Goal: Task Accomplishment & Management: Complete application form

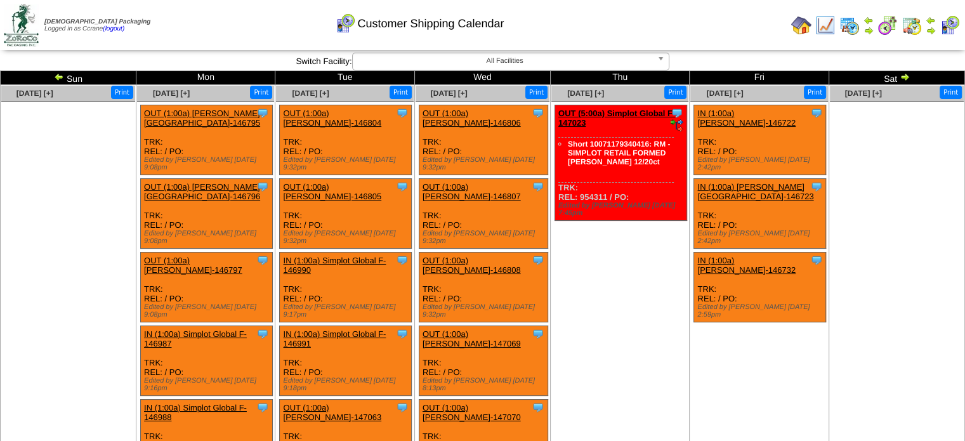
click at [61, 74] on img at bounding box center [59, 77] width 10 height 10
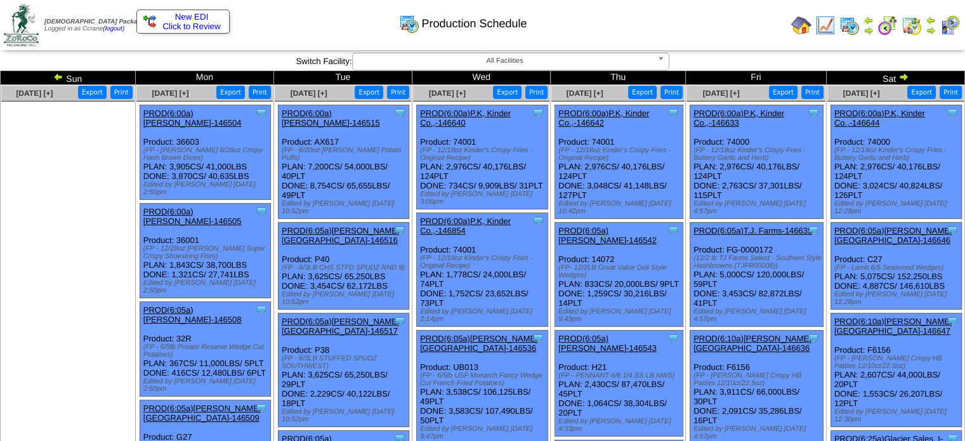
click at [903, 73] on img at bounding box center [904, 77] width 10 height 10
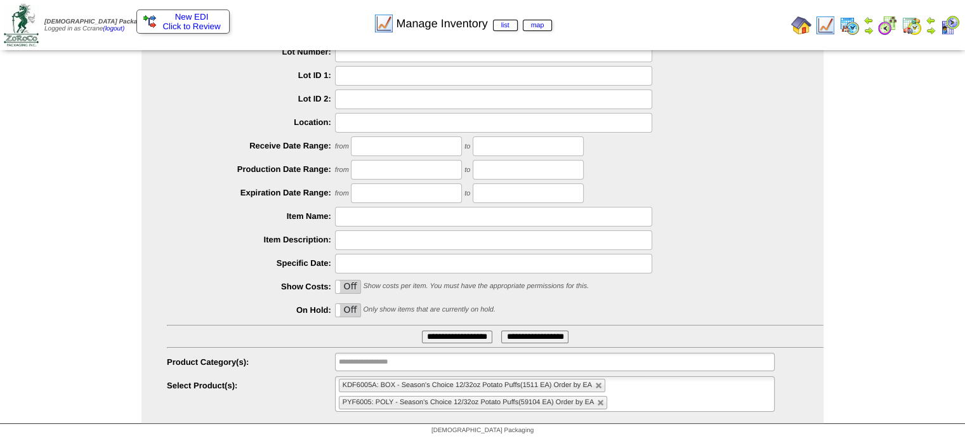
scroll to position [88, 0]
click at [603, 408] on li "PYF6005: POLY - Season's Choice 12/32oz Potato Puffs(59104 EA) Order by EA" at bounding box center [473, 402] width 269 height 13
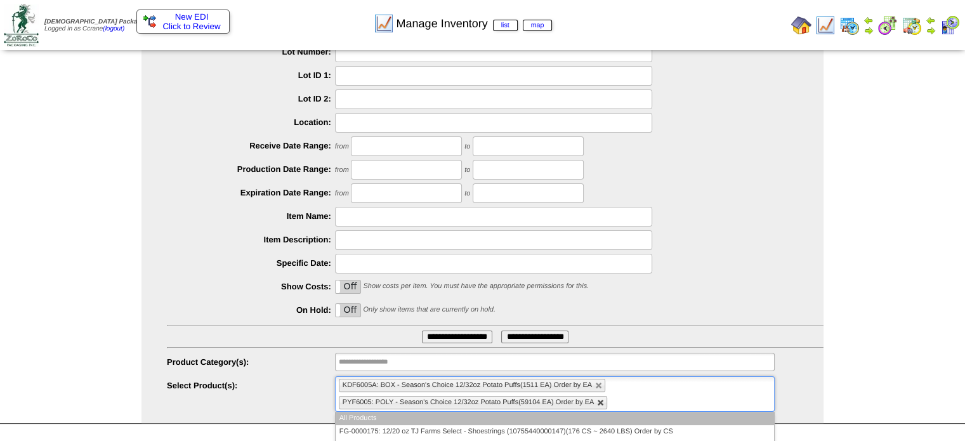
click at [602, 405] on link at bounding box center [601, 403] width 8 height 8
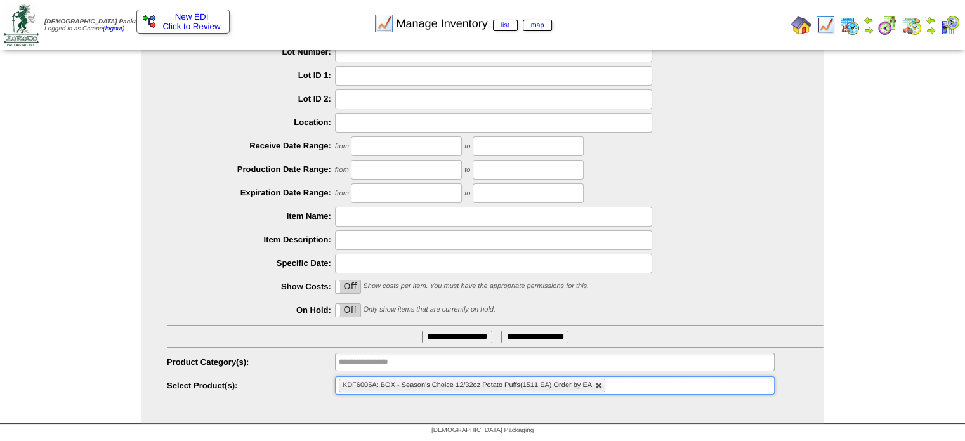
click at [597, 382] on link at bounding box center [599, 386] width 8 height 8
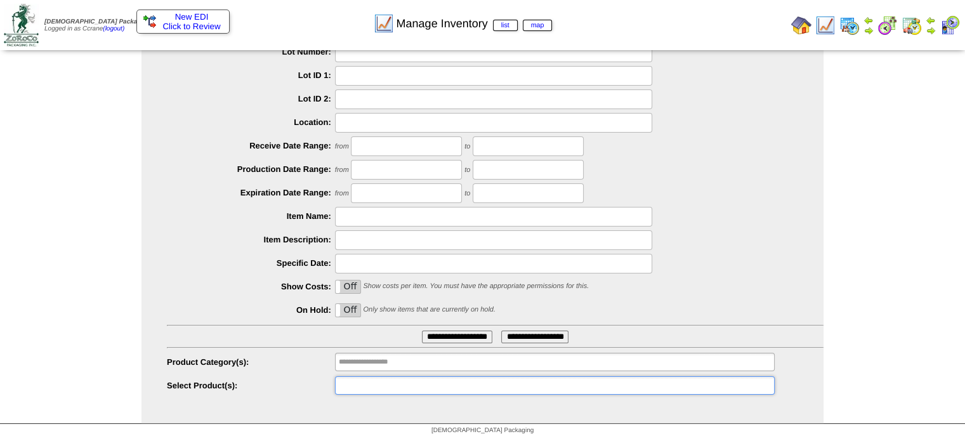
click at [597, 382] on ul at bounding box center [555, 385] width 440 height 18
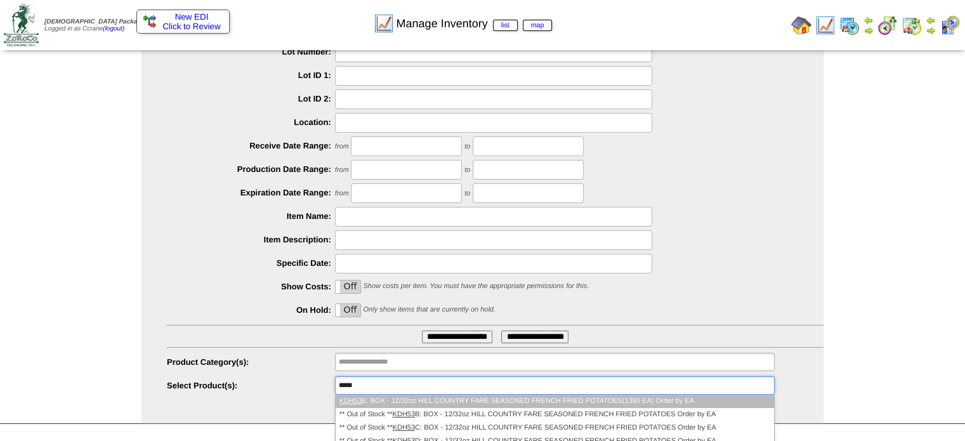
type input "*****"
click at [602, 404] on li "KDH53 E: BOX - 12/32oz HILL COUNTRY FARE SEASONED FRENCH FRIED POTATOES(1390 EA…" at bounding box center [555, 401] width 439 height 13
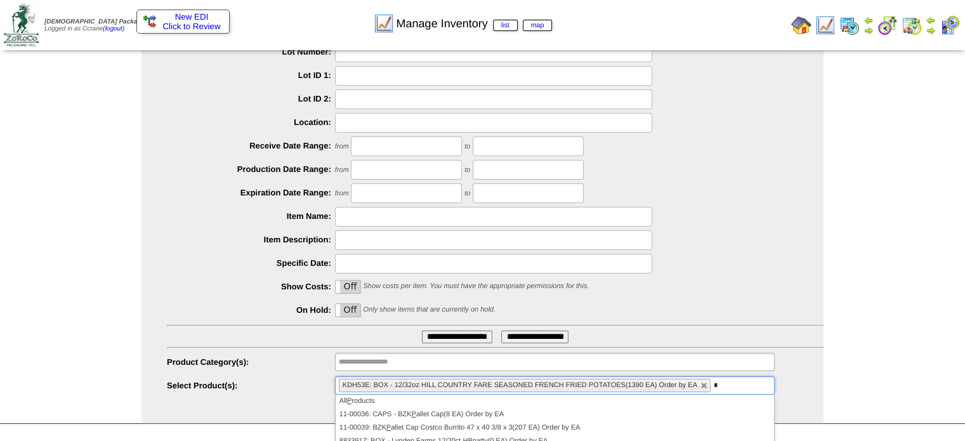
type input "*"
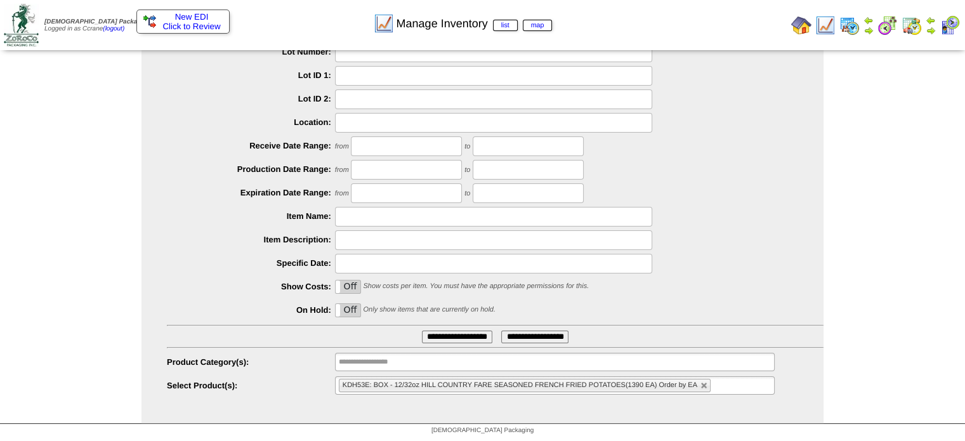
click at [719, 384] on input "text" at bounding box center [722, 386] width 16 height 16
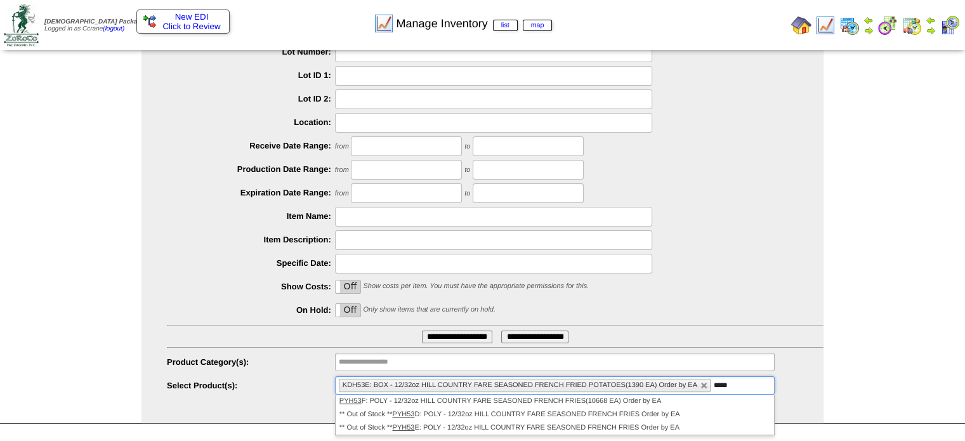
type input "*****"
click at [674, 394] on div "KDH53E: BOX - 12/32oz HILL COUNTRY FARE SEASONED FRENCH FRIED POTATOES(1390 EA)…" at bounding box center [555, 385] width 440 height 18
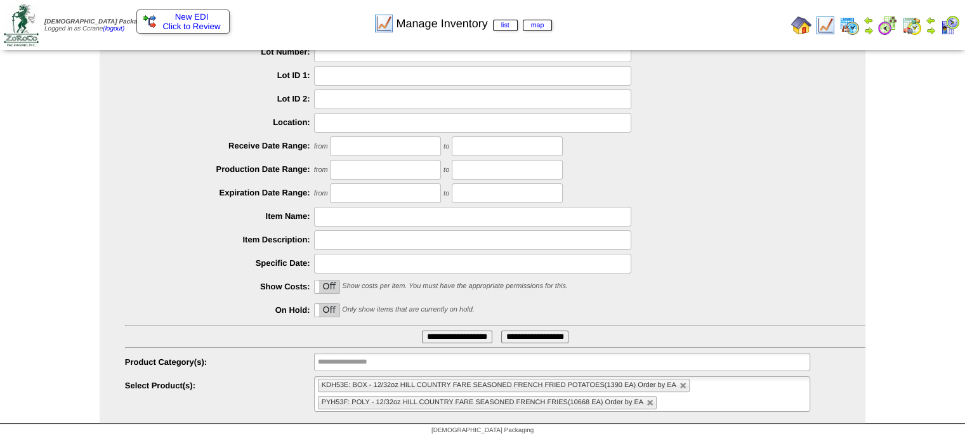
click at [470, 338] on input "**********" at bounding box center [457, 337] width 70 height 13
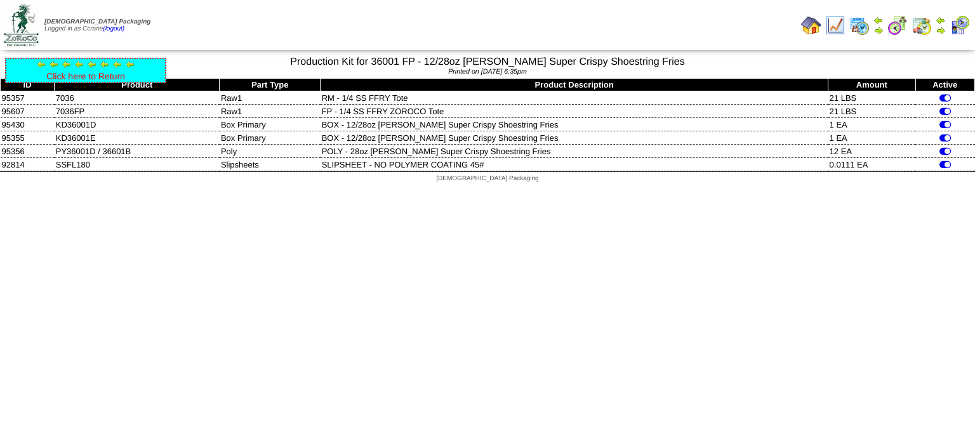
click at [90, 73] on link "Click here to Return" at bounding box center [85, 76] width 79 height 10
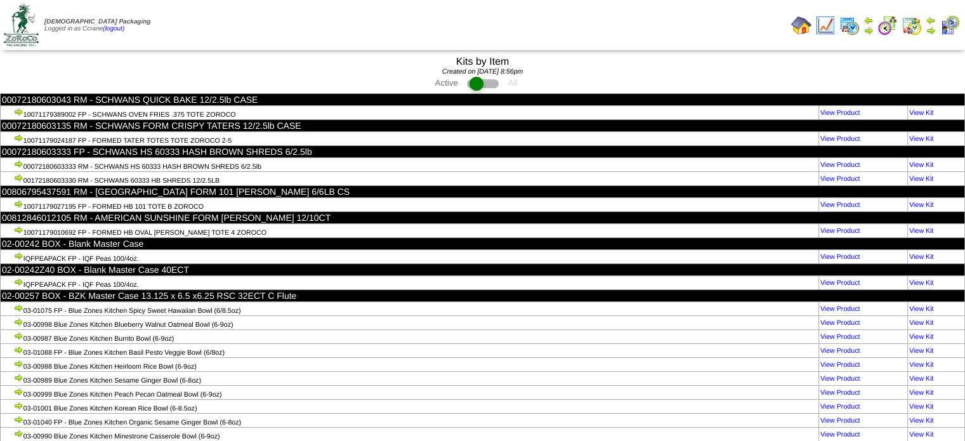
scroll to position [24999, 0]
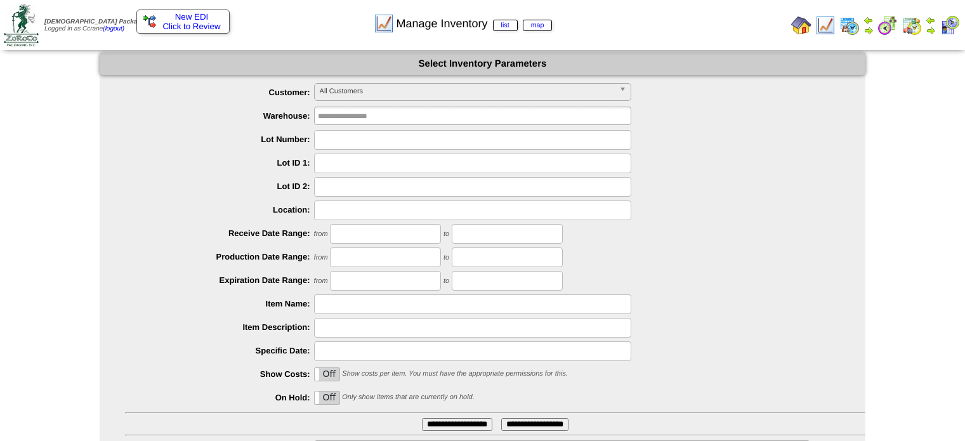
scroll to position [88, 0]
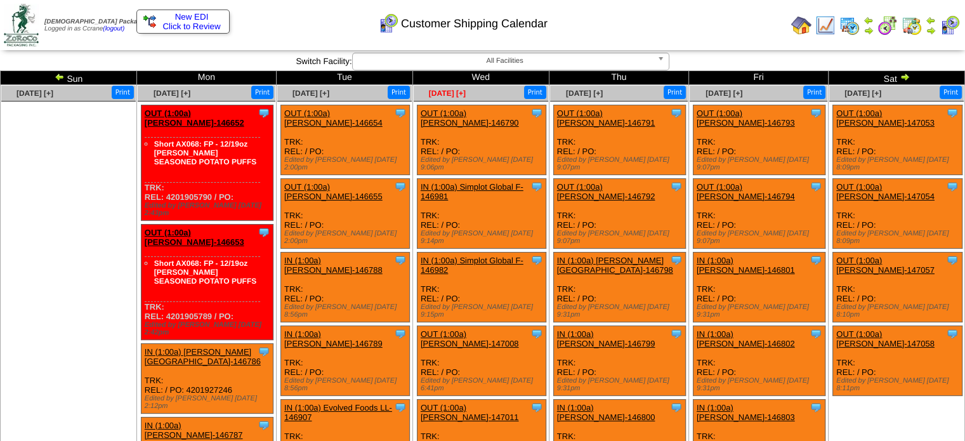
click at [451, 97] on span "[DATE] [+]" at bounding box center [447, 93] width 37 height 9
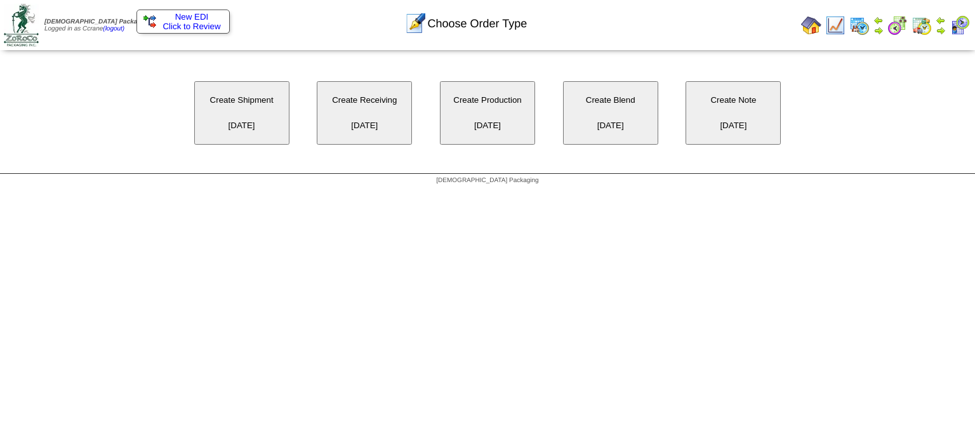
click at [265, 117] on button "Create Shipment 10/01/2025" at bounding box center [241, 112] width 95 height 63
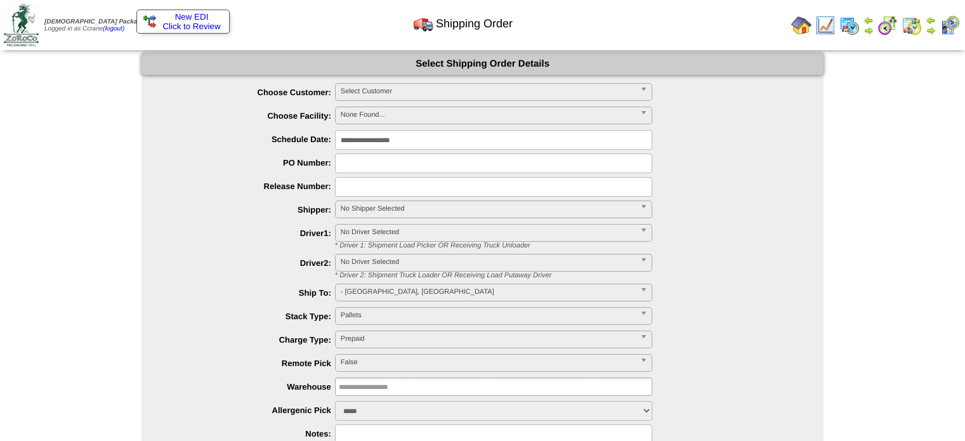
click at [361, 81] on form "**********" at bounding box center [483, 291] width 682 height 477
click at [366, 93] on span "Select Customer" at bounding box center [488, 91] width 295 height 15
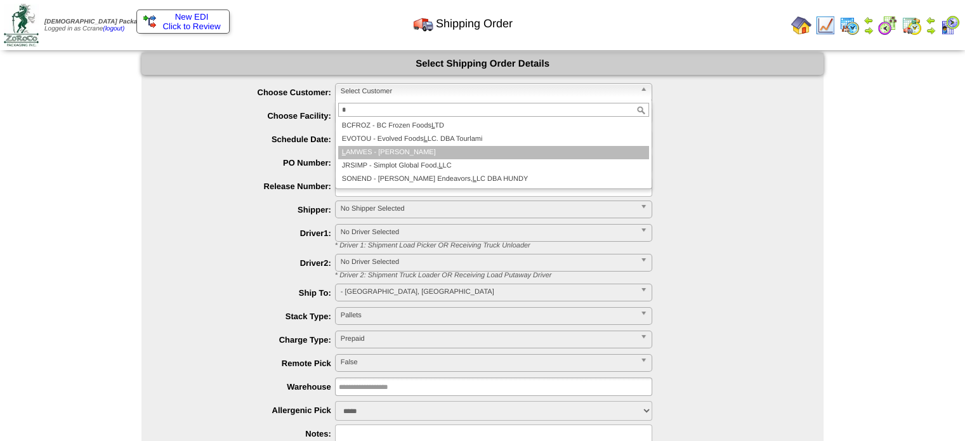
type input "*"
click at [373, 155] on li "L AMWES - Lamb-Weston" at bounding box center [493, 152] width 311 height 13
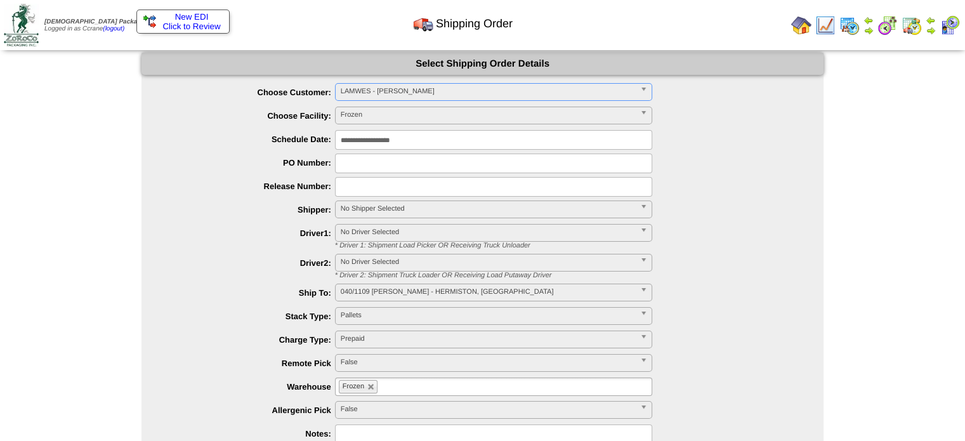
drag, startPoint x: 0, startPoint y: 0, endPoint x: 378, endPoint y: 88, distance: 388.4
click at [378, 88] on span "Select Customer" at bounding box center [488, 91] width 295 height 15
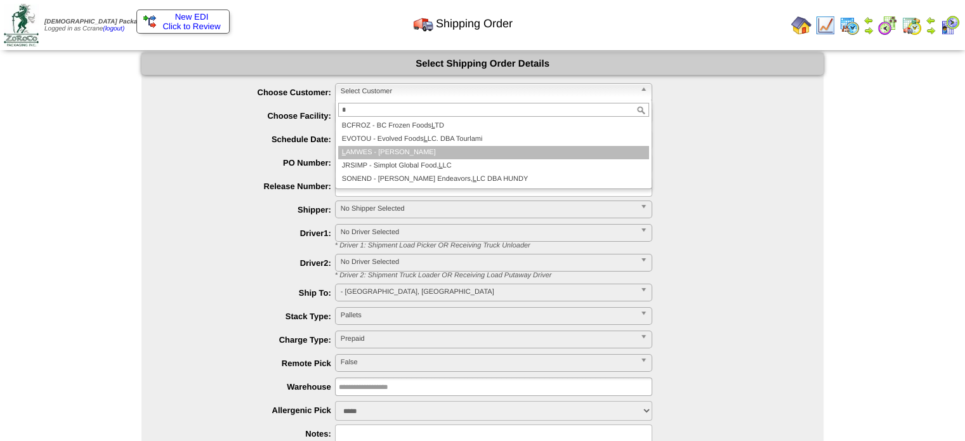
type input "*"
click at [381, 151] on li "L AMWES - Lamb-Weston" at bounding box center [493, 152] width 311 height 13
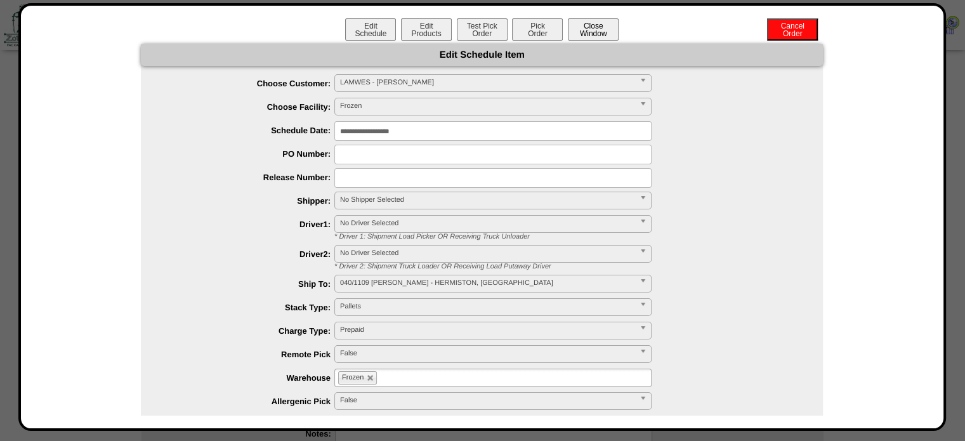
click at [600, 38] on button "Close Window" at bounding box center [593, 29] width 51 height 22
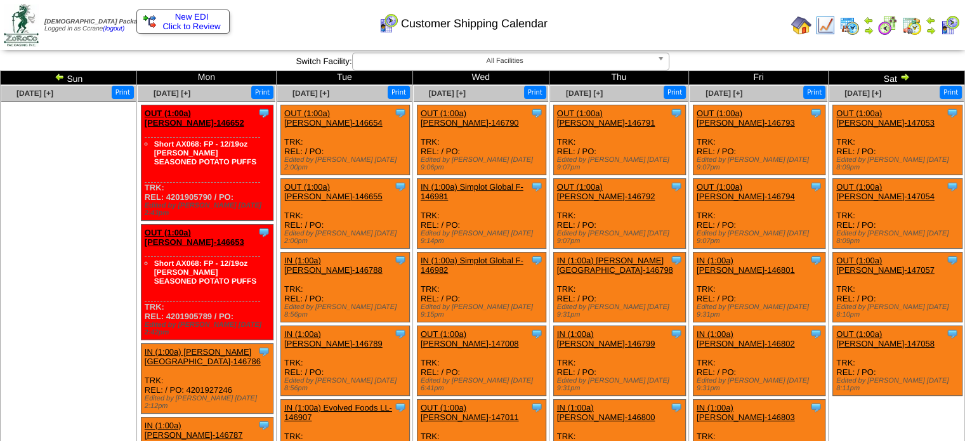
click at [63, 76] on img at bounding box center [60, 77] width 10 height 10
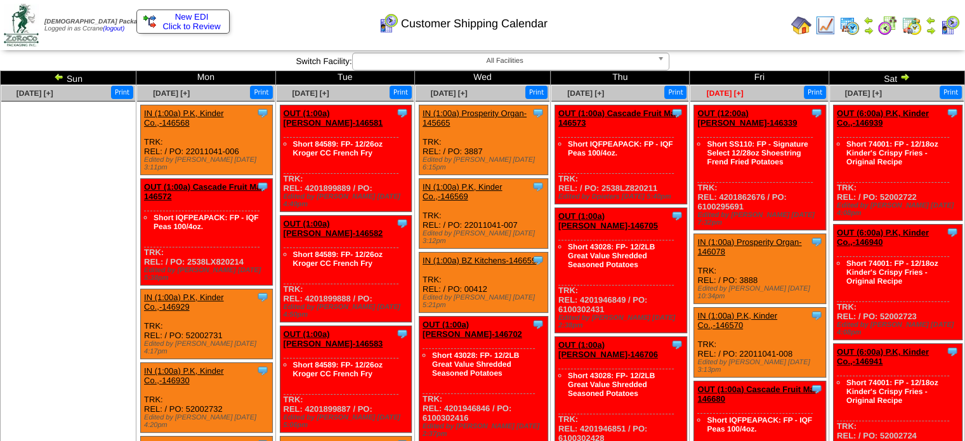
click at [726, 96] on span "[DATE] [+]" at bounding box center [725, 93] width 37 height 9
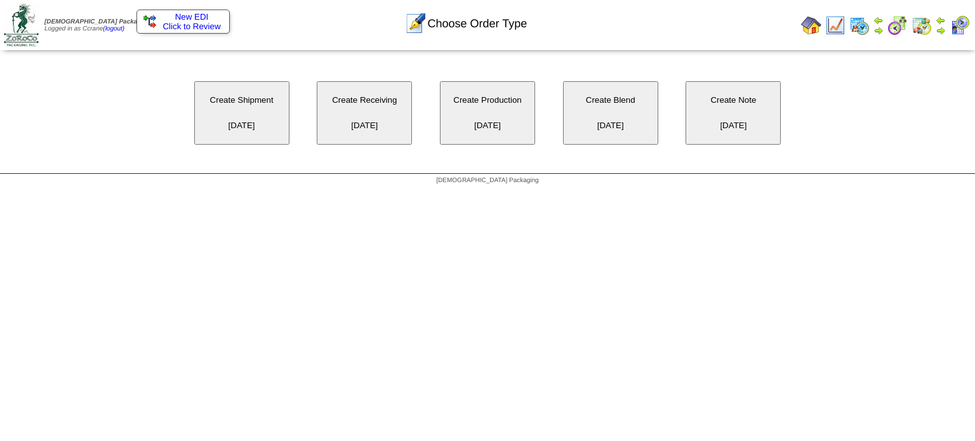
click at [358, 131] on button "Create Receiving 09/26/2025" at bounding box center [364, 112] width 95 height 63
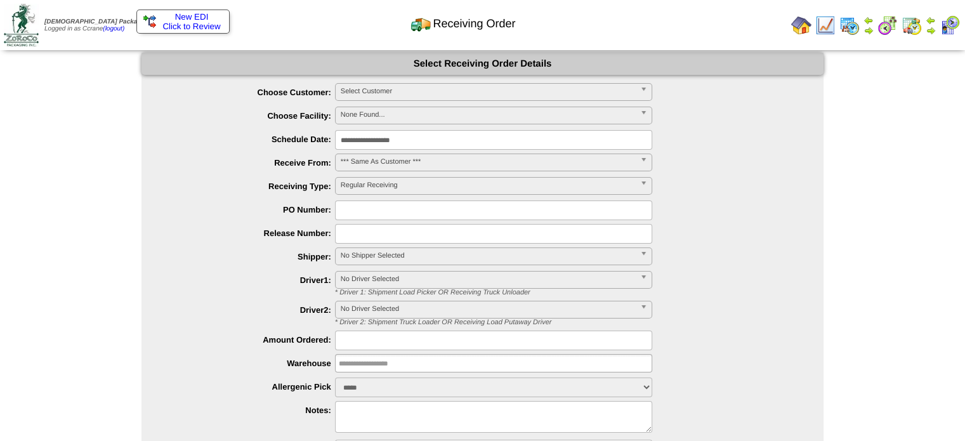
click at [443, 89] on span "Select Customer" at bounding box center [488, 91] width 295 height 15
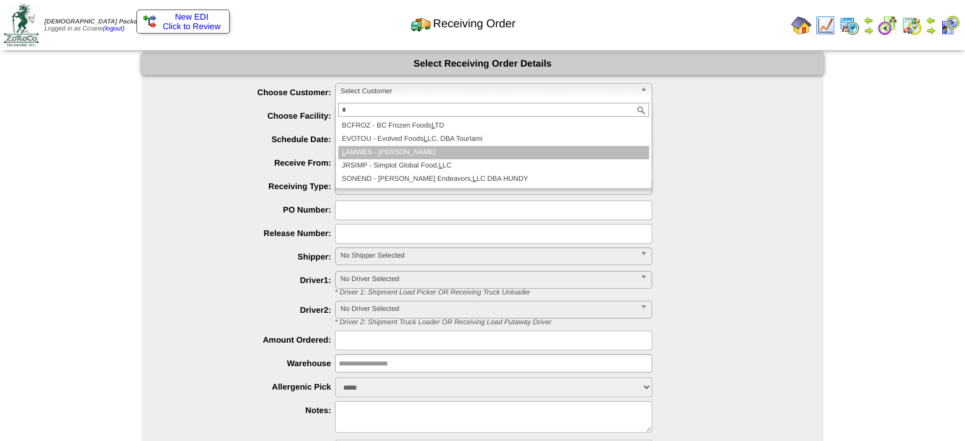
type input "*"
click at [424, 157] on li "L AMWES - Lamb-Weston" at bounding box center [493, 152] width 311 height 13
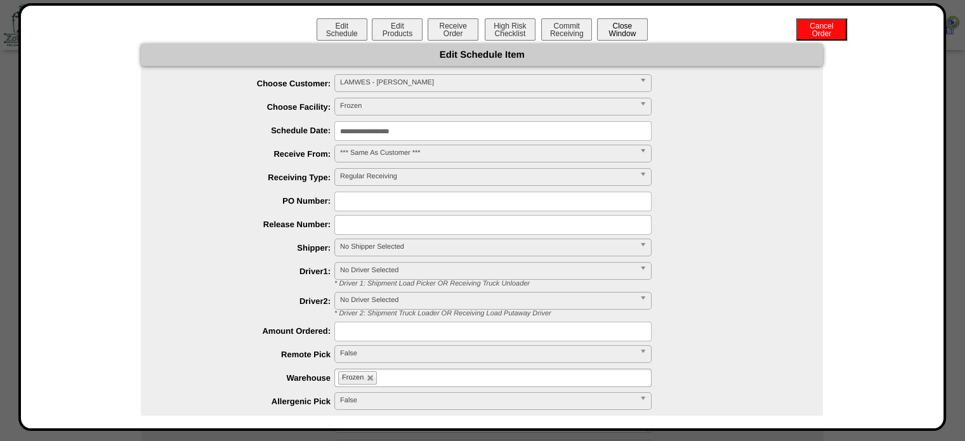
click at [625, 30] on button "Close Window" at bounding box center [622, 29] width 51 height 22
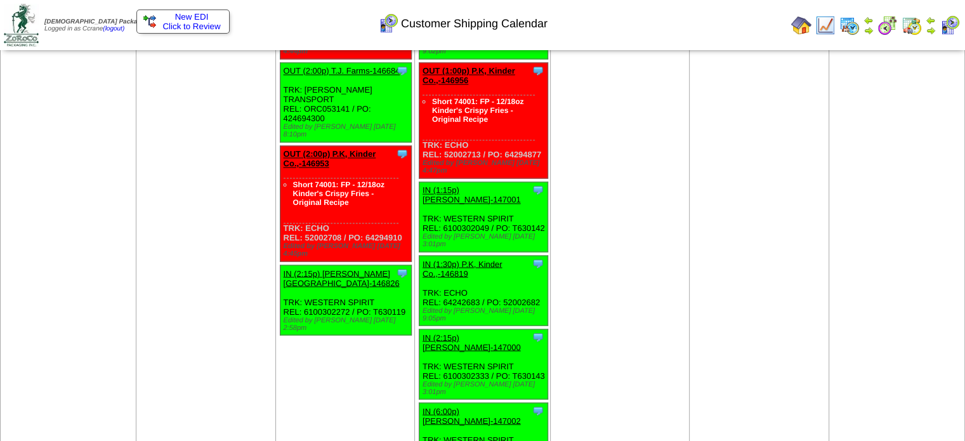
scroll to position [2144, 0]
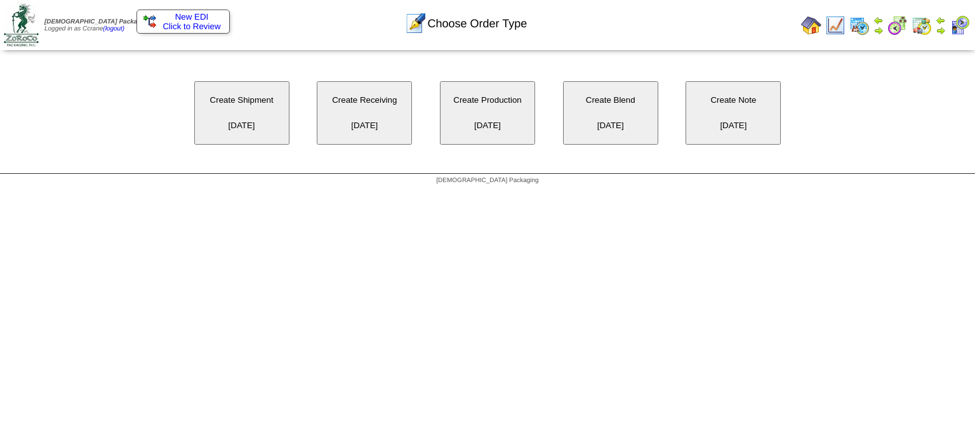
click at [345, 128] on button "Create Receiving 09/29/2025" at bounding box center [364, 112] width 95 height 63
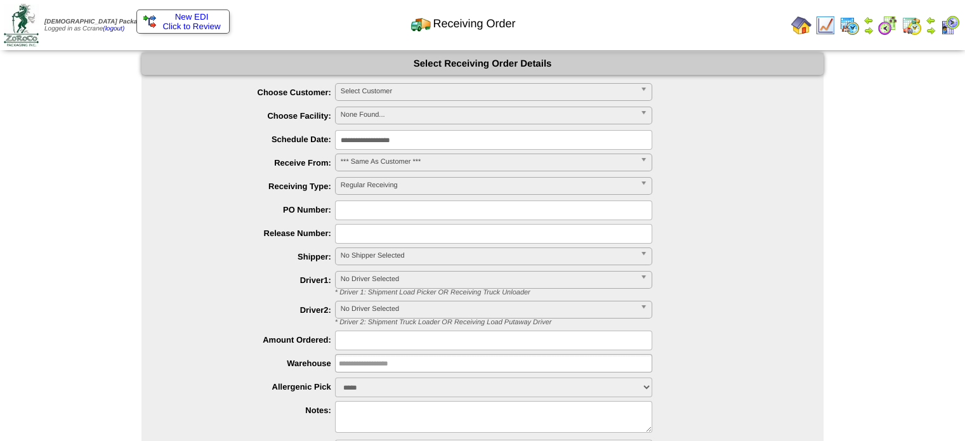
drag, startPoint x: 0, startPoint y: 0, endPoint x: 412, endPoint y: 86, distance: 420.9
click at [412, 86] on span "Select Customer" at bounding box center [488, 91] width 295 height 15
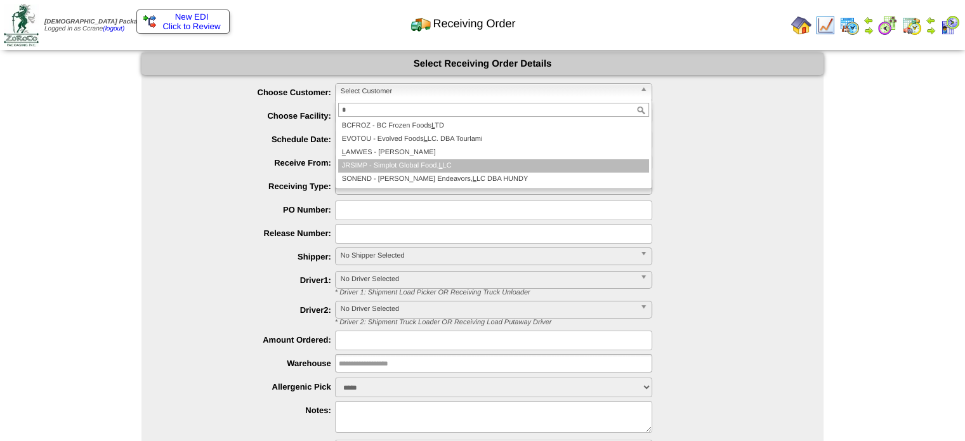
type input "*"
click at [399, 157] on li "L AMWES - [PERSON_NAME]" at bounding box center [493, 152] width 311 height 13
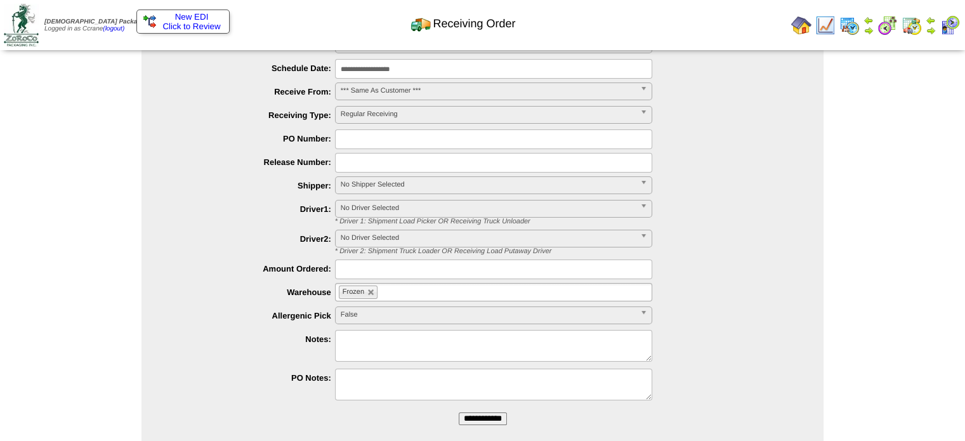
scroll to position [102, 0]
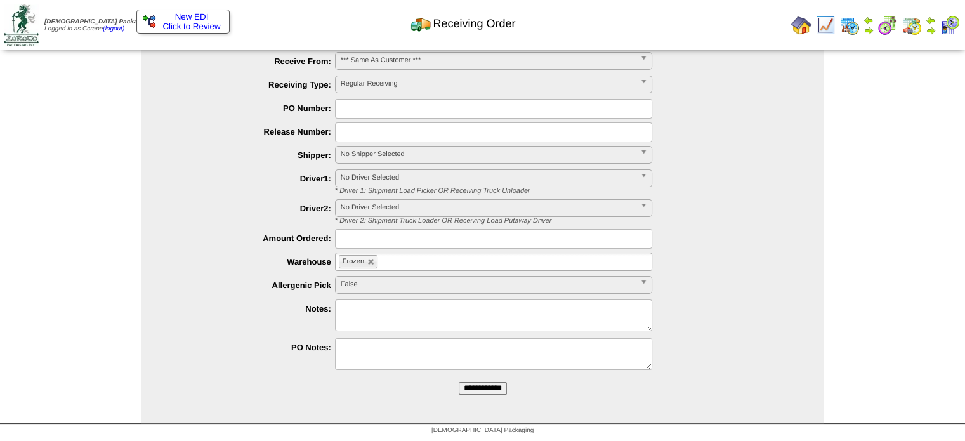
click at [462, 388] on input "**********" at bounding box center [483, 388] width 48 height 13
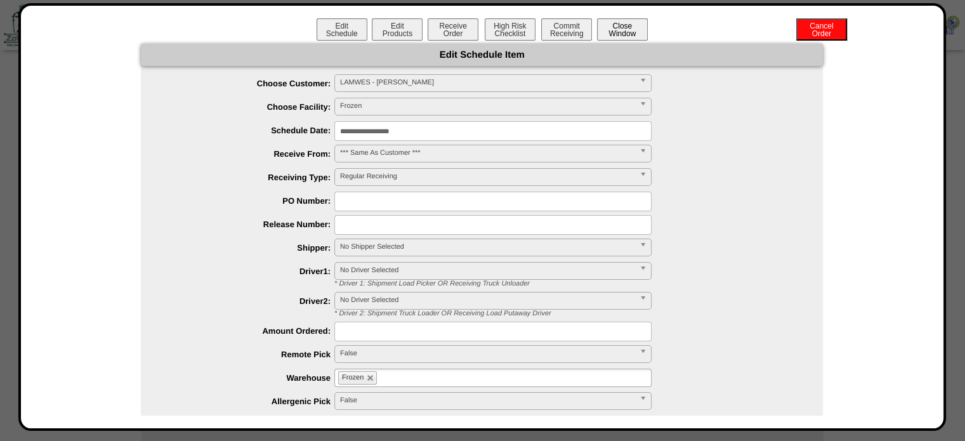
click at [618, 22] on button "Close Window" at bounding box center [622, 29] width 51 height 22
